Goal: Information Seeking & Learning: Learn about a topic

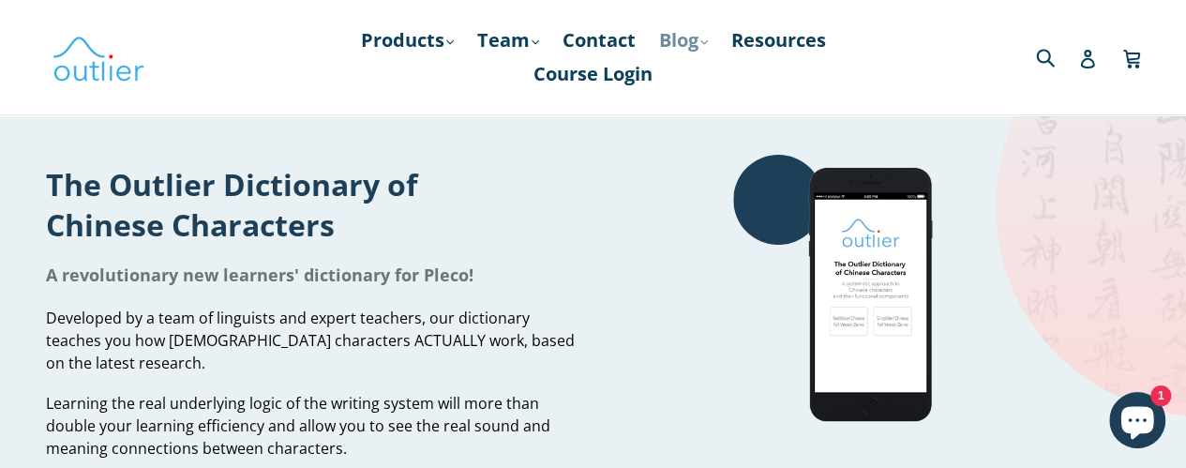
click at [698, 50] on link "Blog .cls-1{fill:#231f20} expand" at bounding box center [684, 40] width 68 height 34
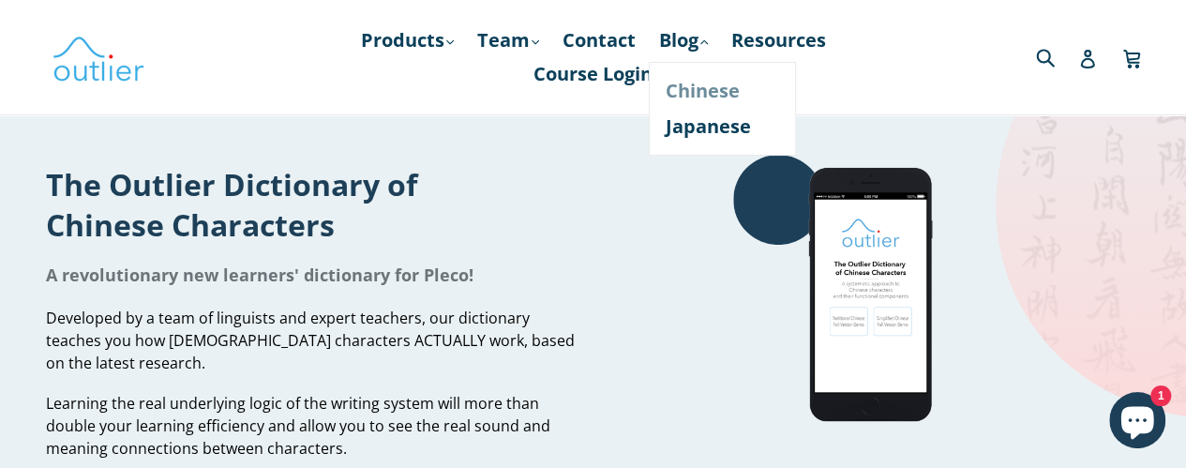
click at [684, 85] on link "Chinese" at bounding box center [722, 91] width 113 height 36
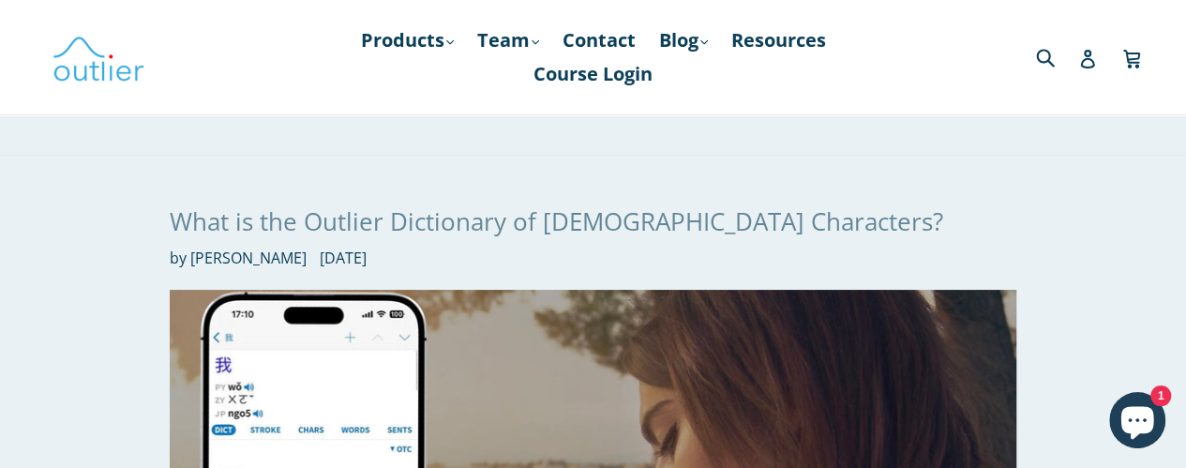
click at [525, 221] on link "What is the Outlier Dictionary of Chinese Characters?" at bounding box center [556, 221] width 773 height 34
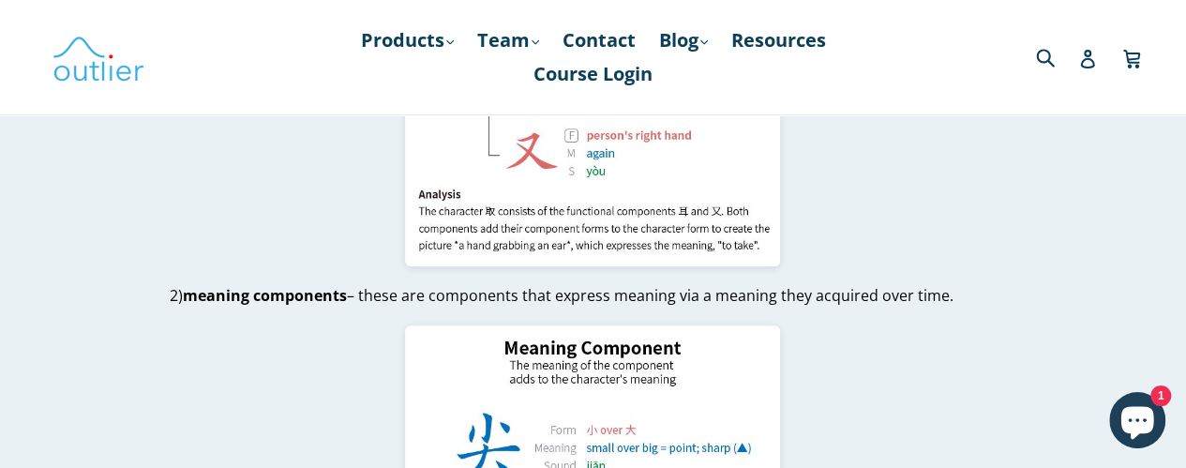
scroll to position [3844, 0]
